Goal: Transaction & Acquisition: Purchase product/service

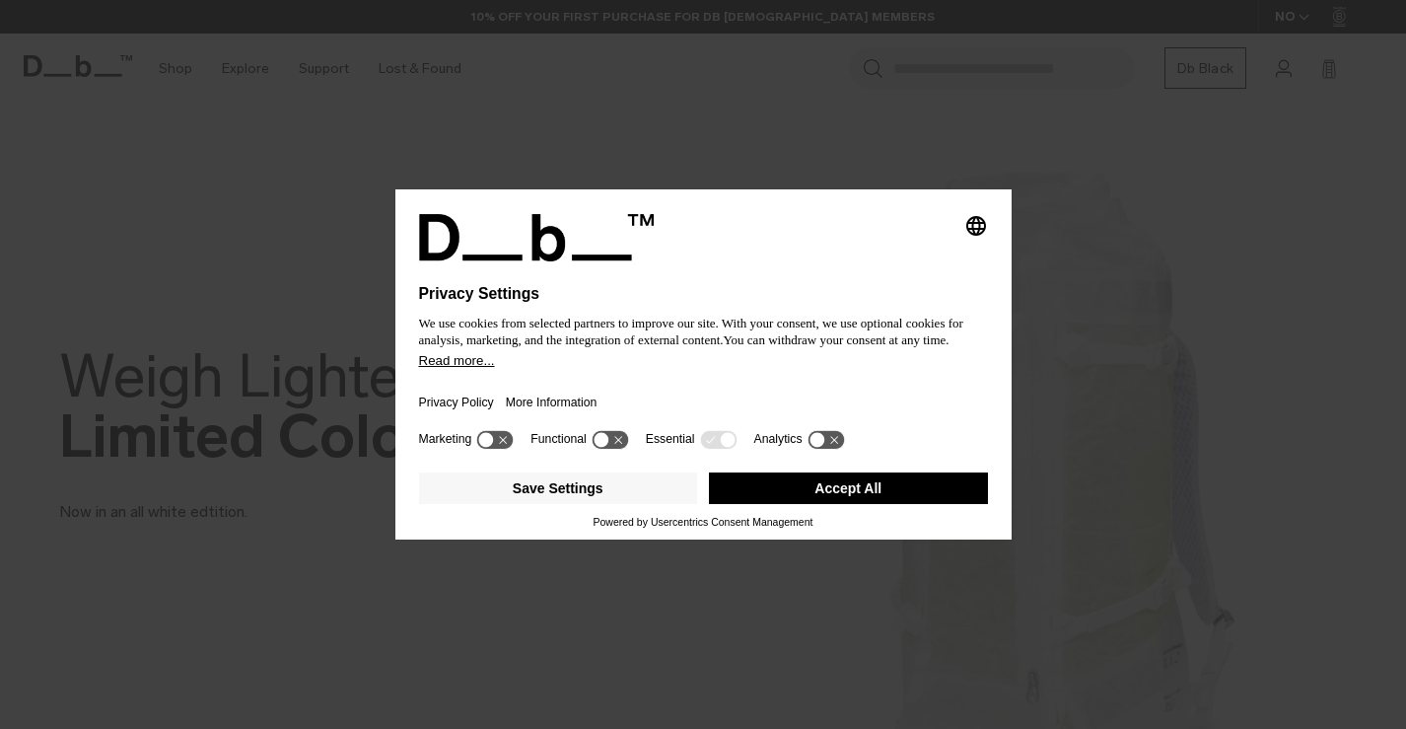
click at [805, 491] on button "Accept All" at bounding box center [848, 488] width 279 height 32
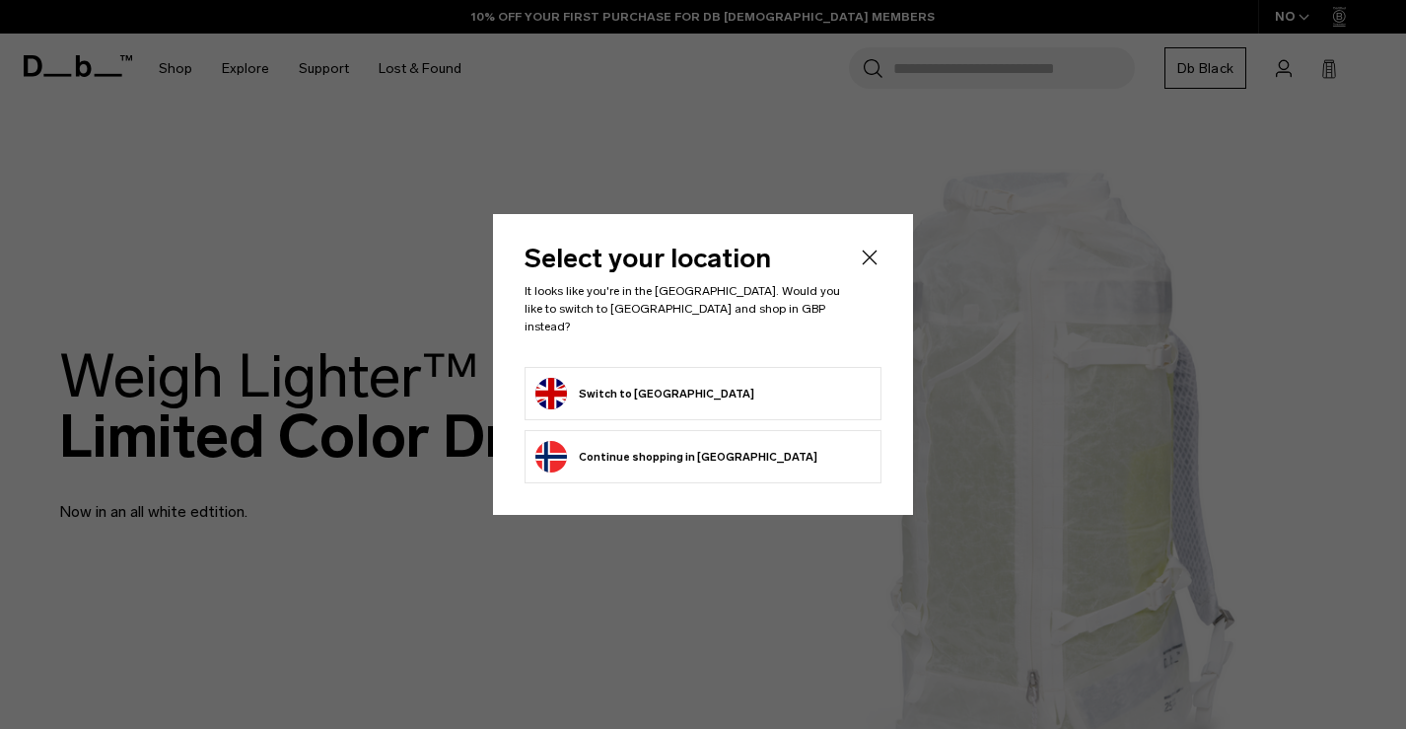
click at [698, 385] on button "Switch to United Kingdom" at bounding box center [644, 394] width 219 height 32
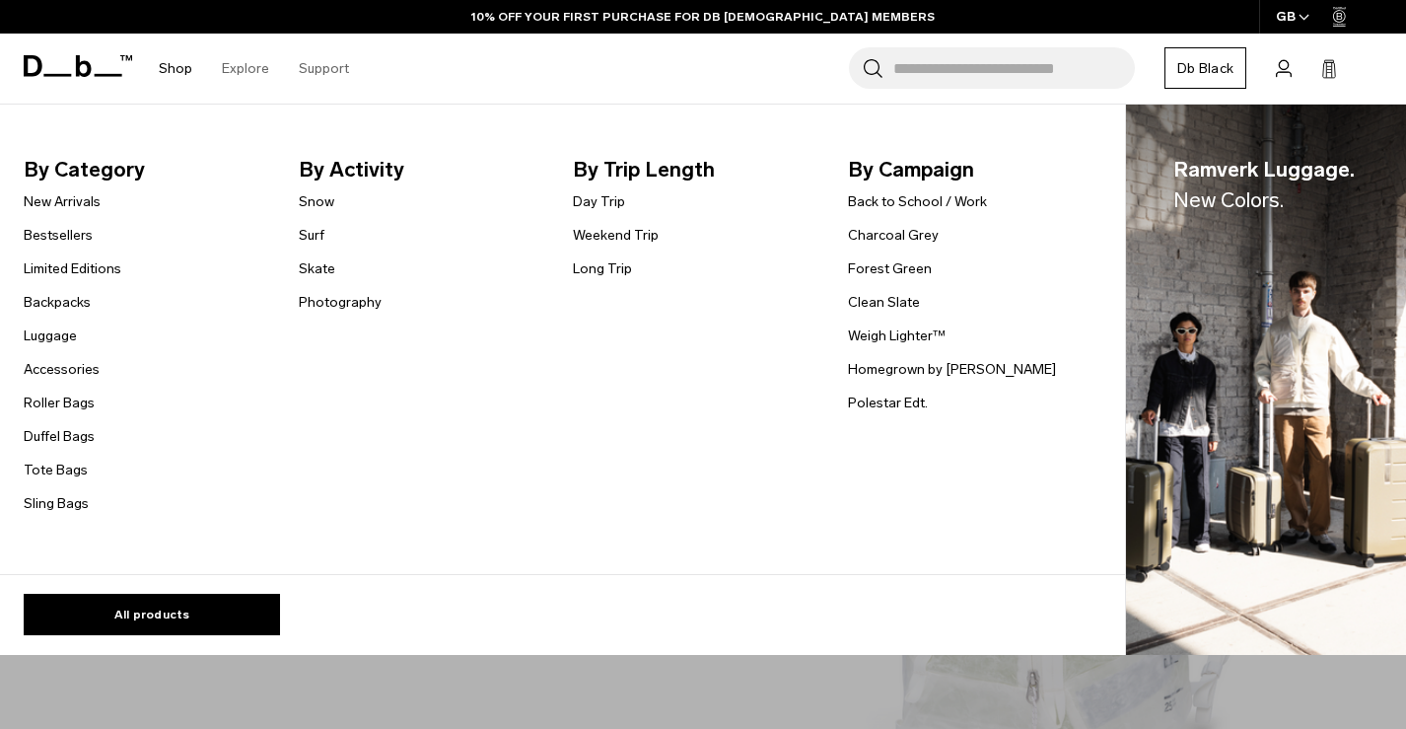
click at [176, 75] on link "Shop" at bounding box center [176, 69] width 34 height 70
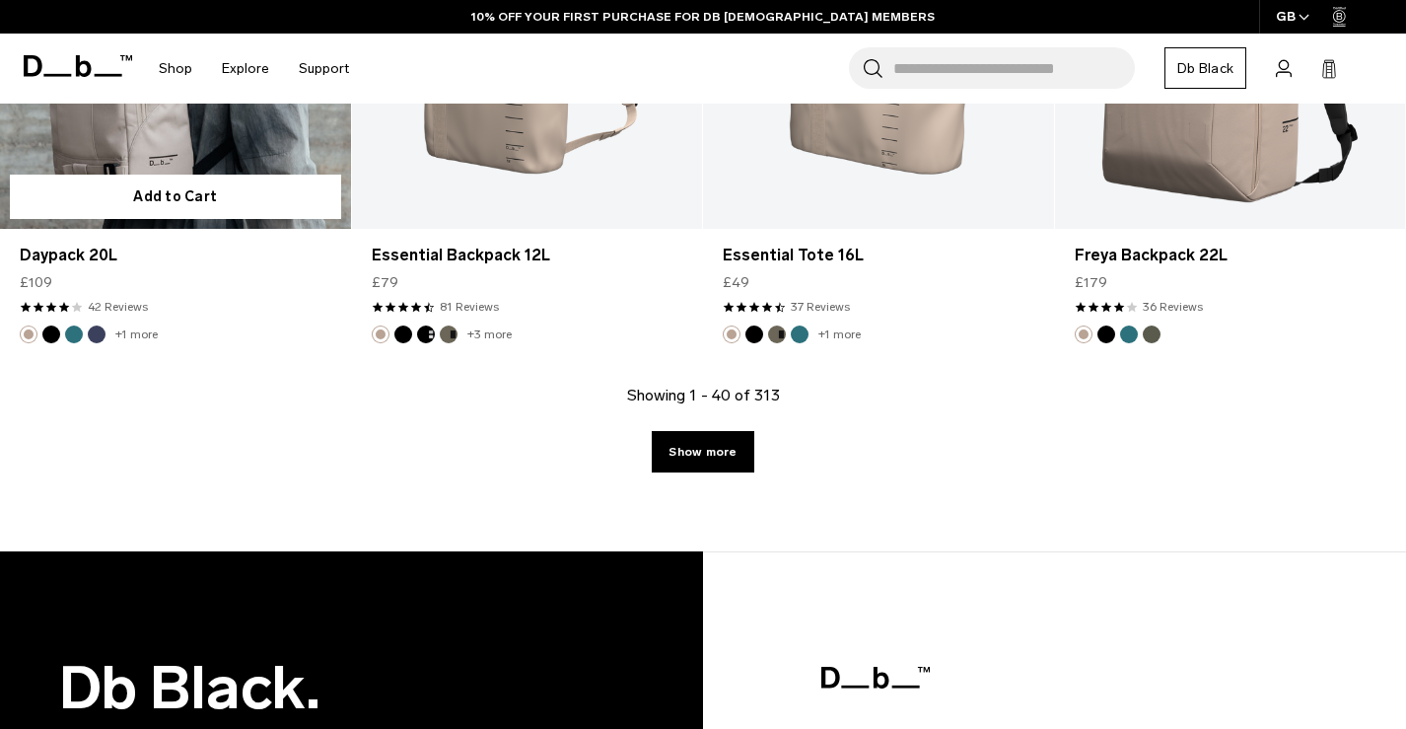
scroll to position [6070, 0]
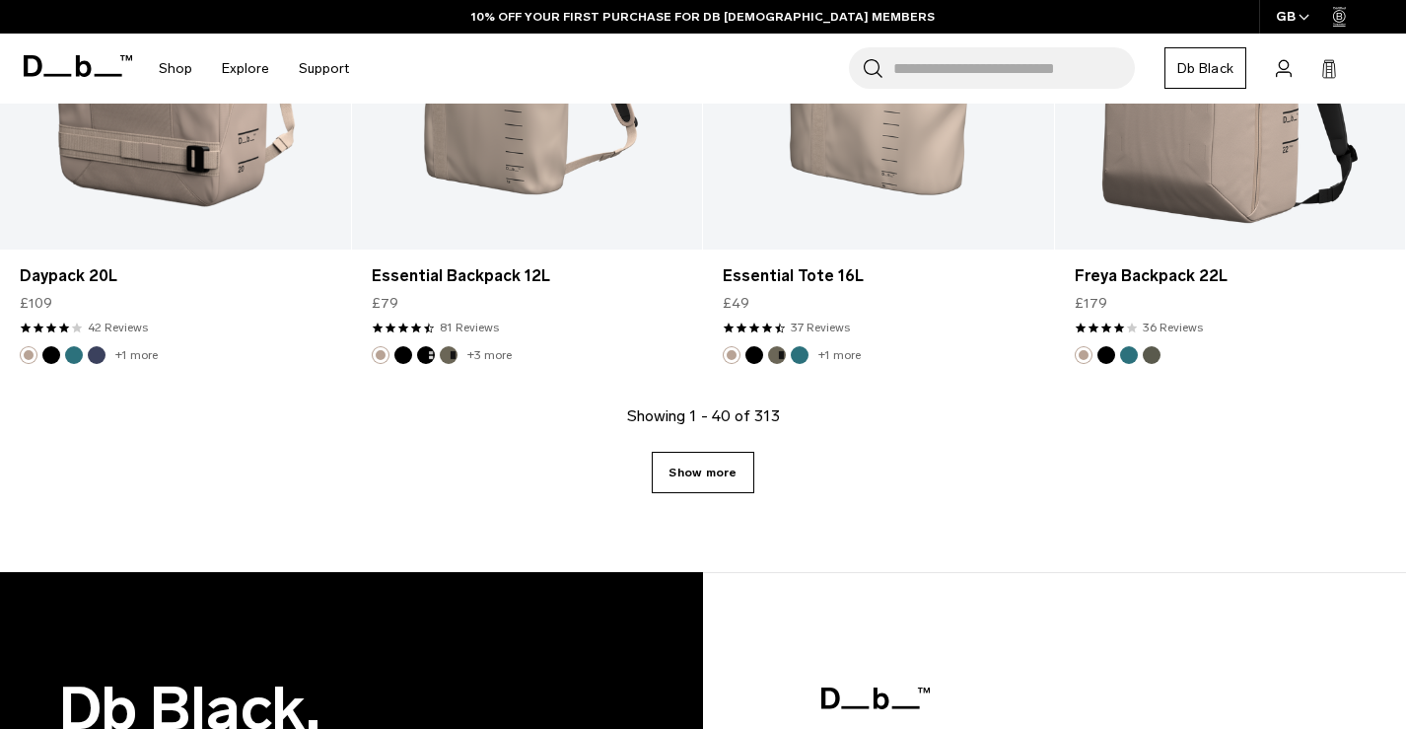
click at [723, 476] on link "Show more" at bounding box center [703, 471] width 102 height 41
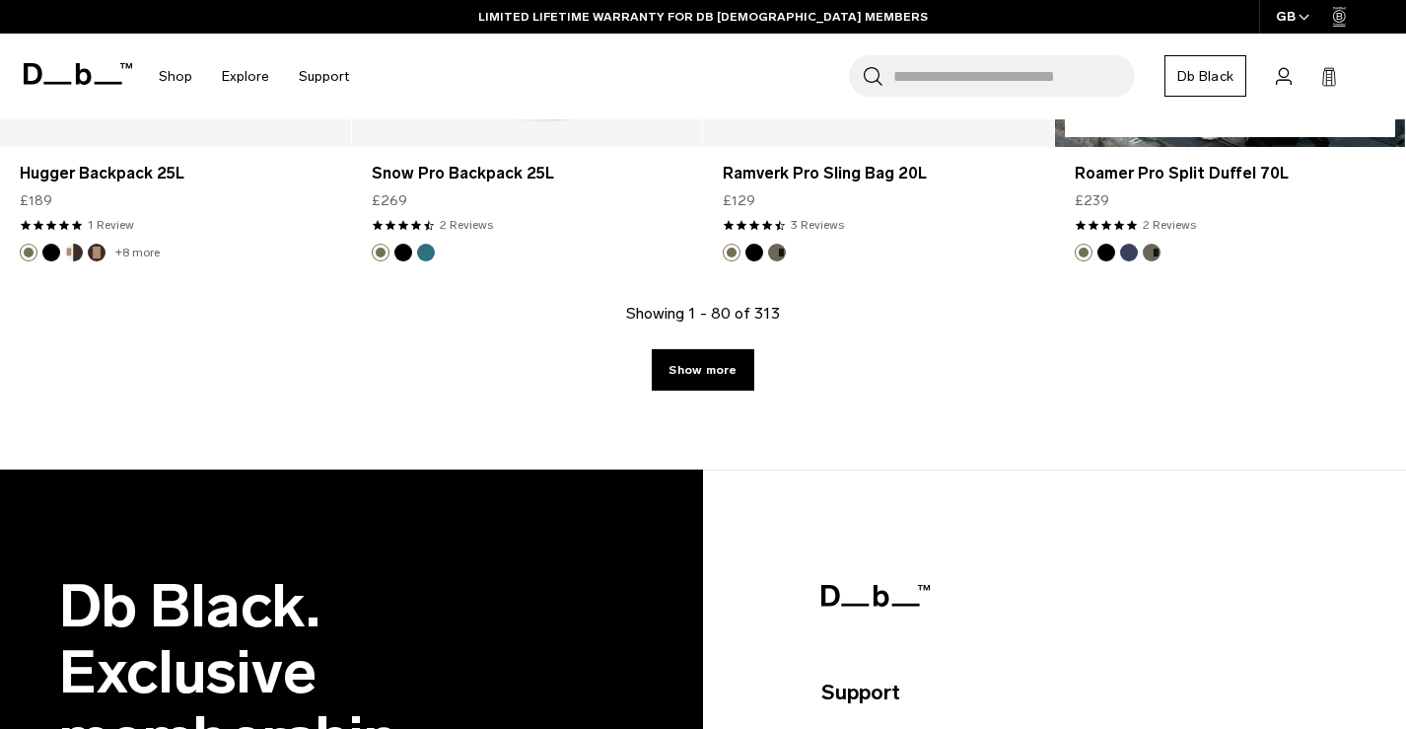
scroll to position [11662, 0]
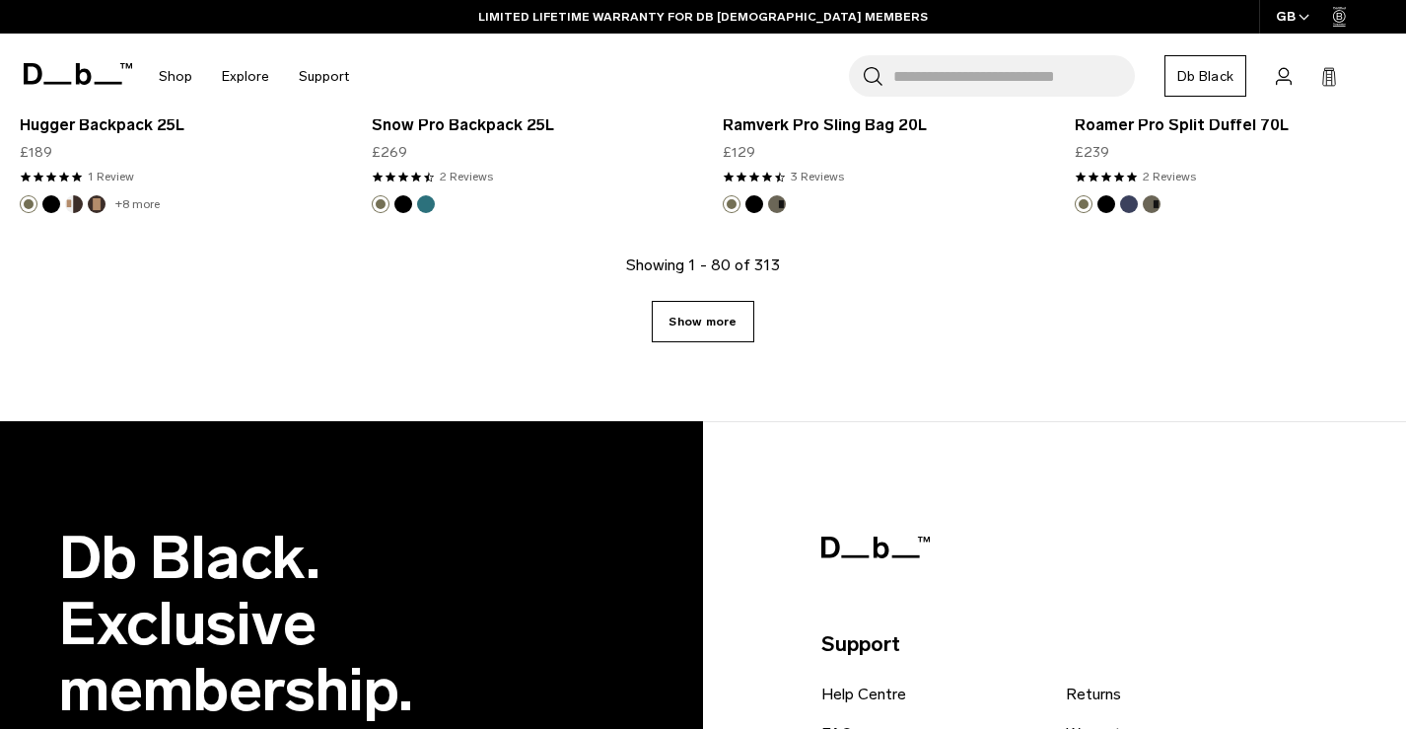
click at [661, 309] on link "Show more" at bounding box center [703, 321] width 102 height 41
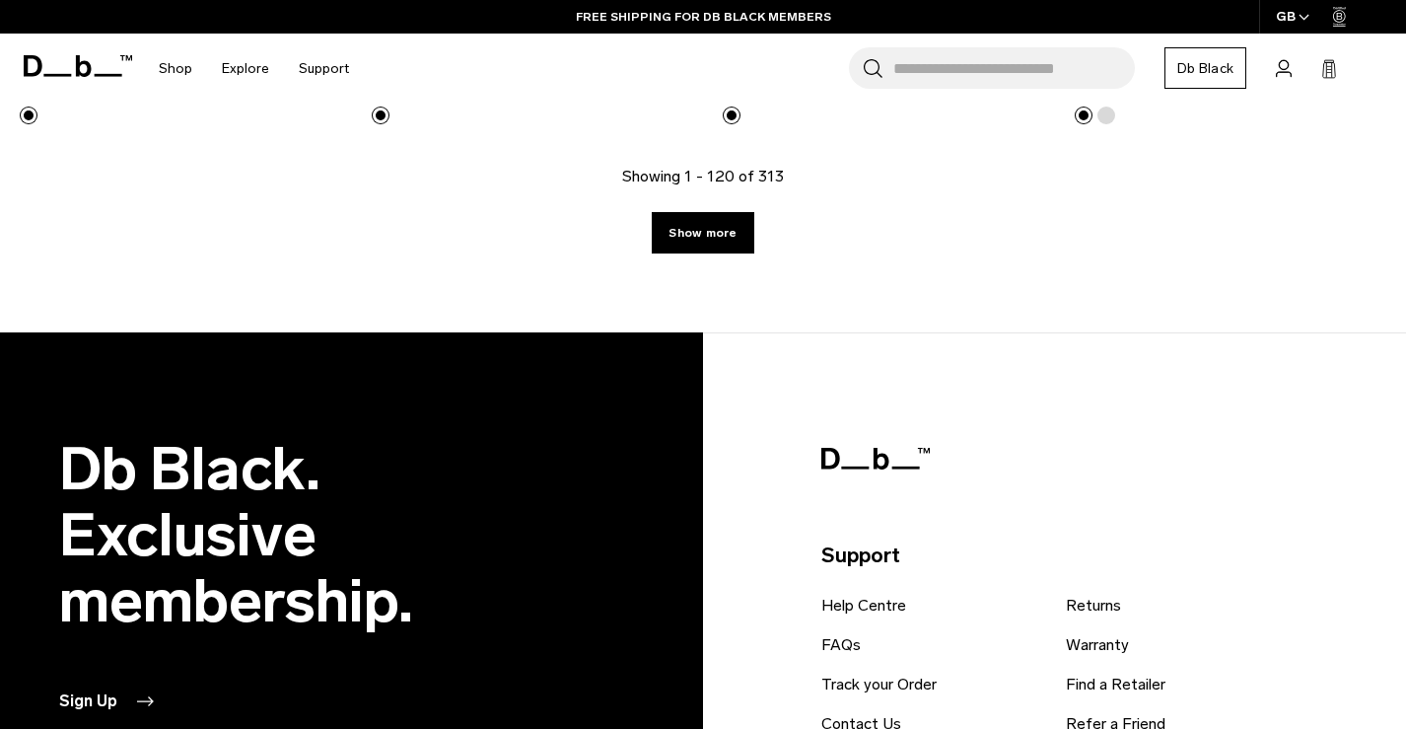
scroll to position [16860, 0]
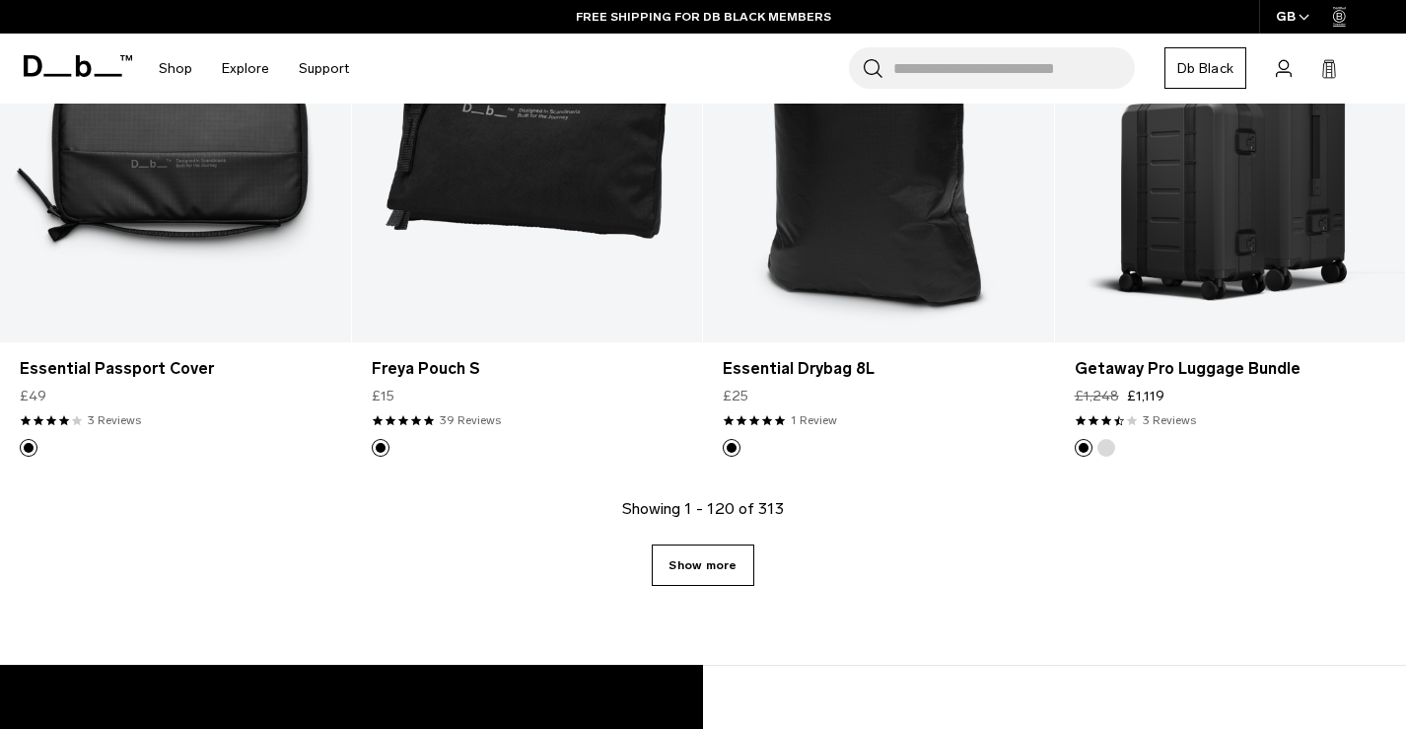
click at [672, 560] on link "Show more" at bounding box center [703, 564] width 102 height 41
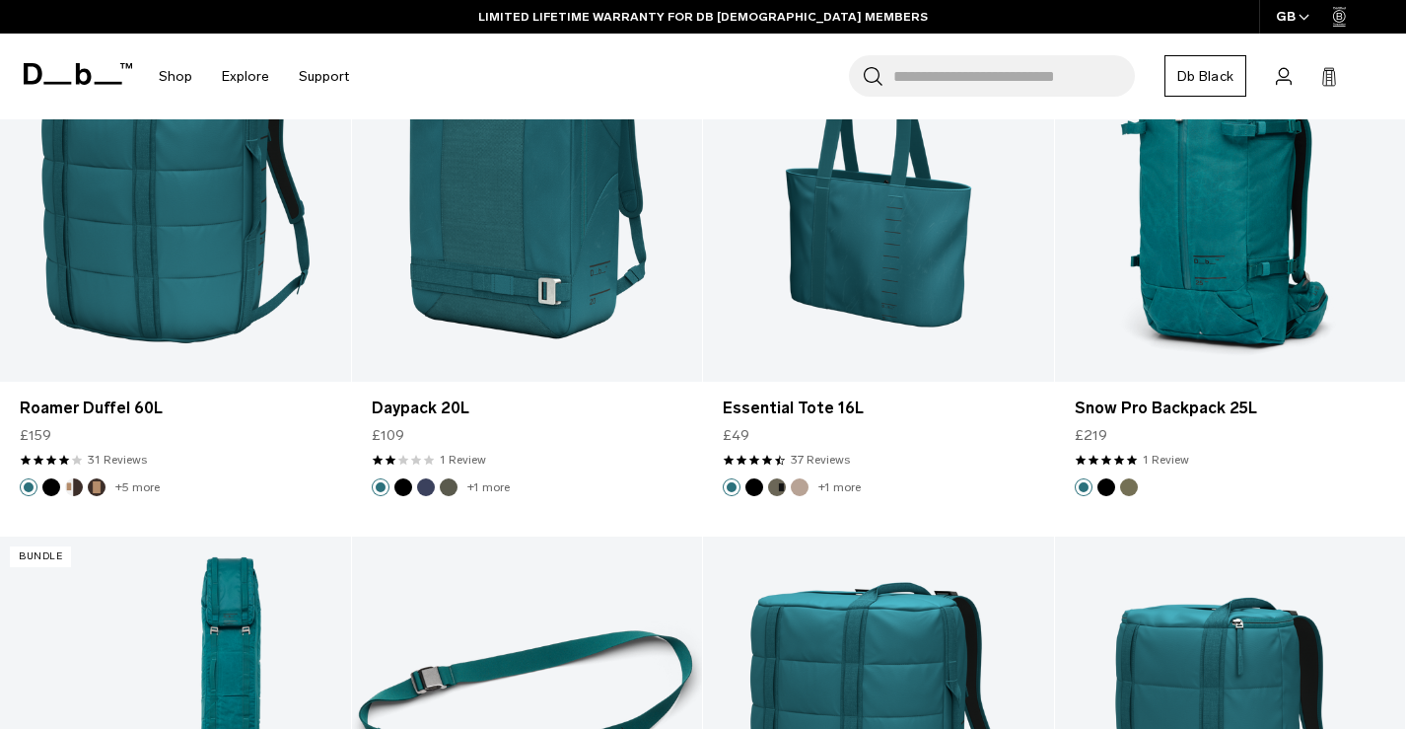
scroll to position [22517, 0]
